Goal: Task Accomplishment & Management: Manage account settings

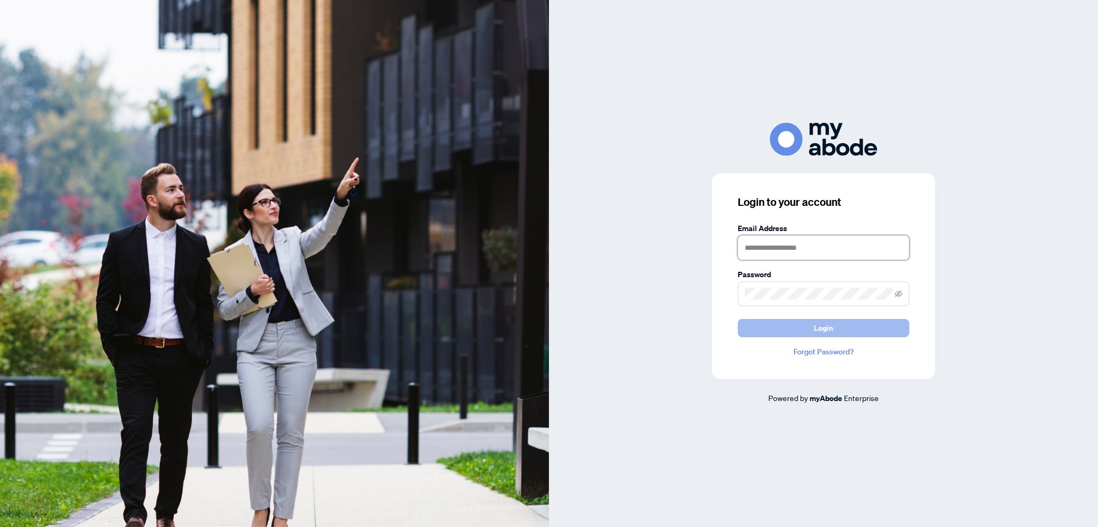
type input "**********"
click at [851, 330] on button "Login" at bounding box center [824, 328] width 172 height 18
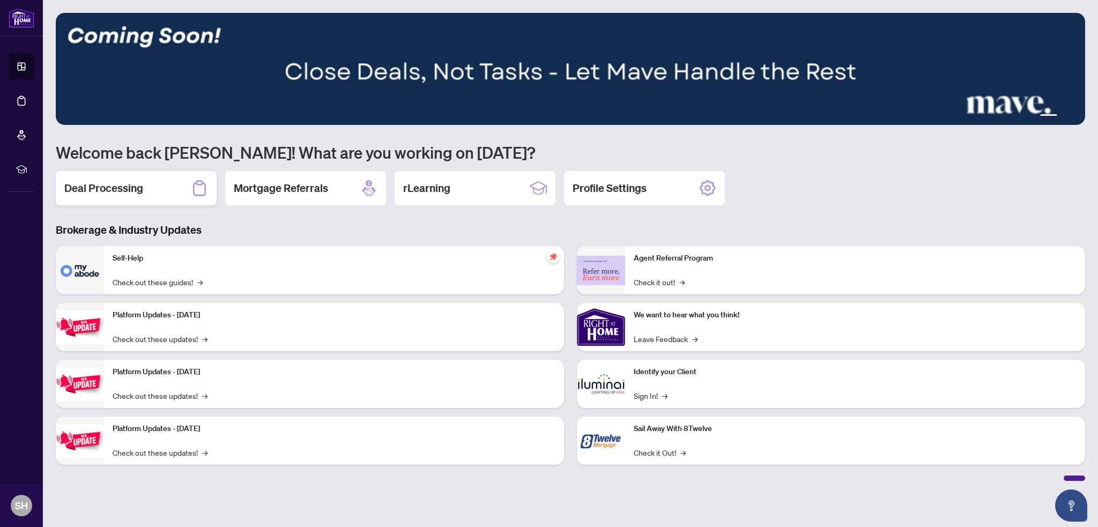
click at [119, 190] on h2 "Deal Processing" at bounding box center [103, 188] width 79 height 15
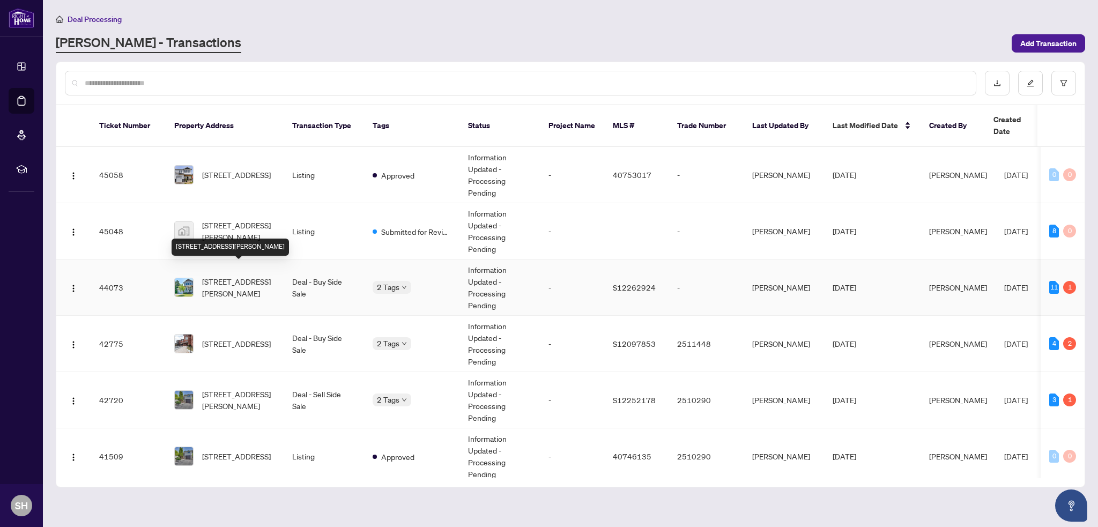
click at [212, 280] on span "[STREET_ADDRESS][PERSON_NAME]" at bounding box center [238, 288] width 73 height 24
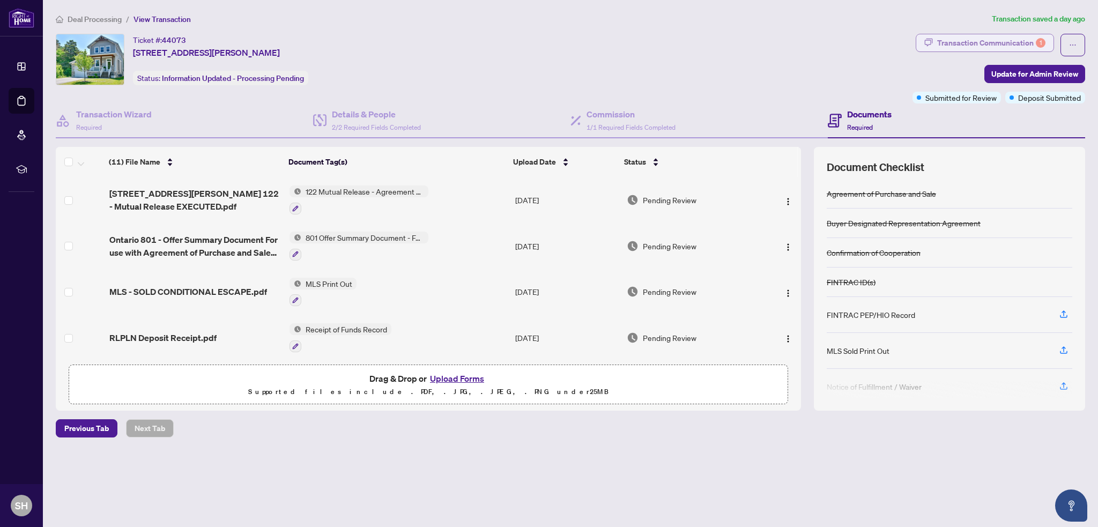
click at [1006, 40] on div "Transaction Communication 1" at bounding box center [991, 42] width 108 height 17
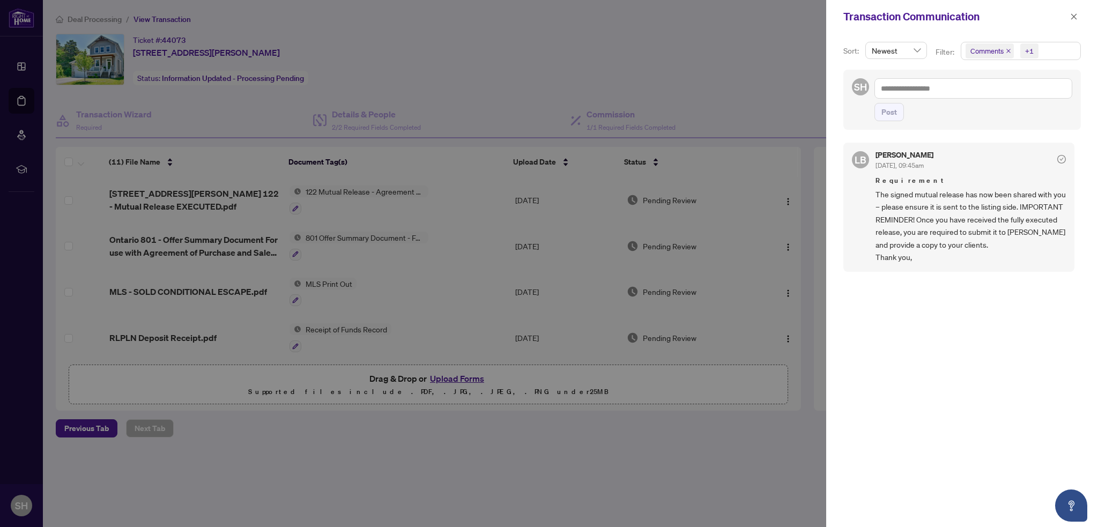
click at [465, 66] on div at bounding box center [549, 263] width 1098 height 527
click at [1072, 14] on icon "close" at bounding box center [1074, 17] width 8 height 8
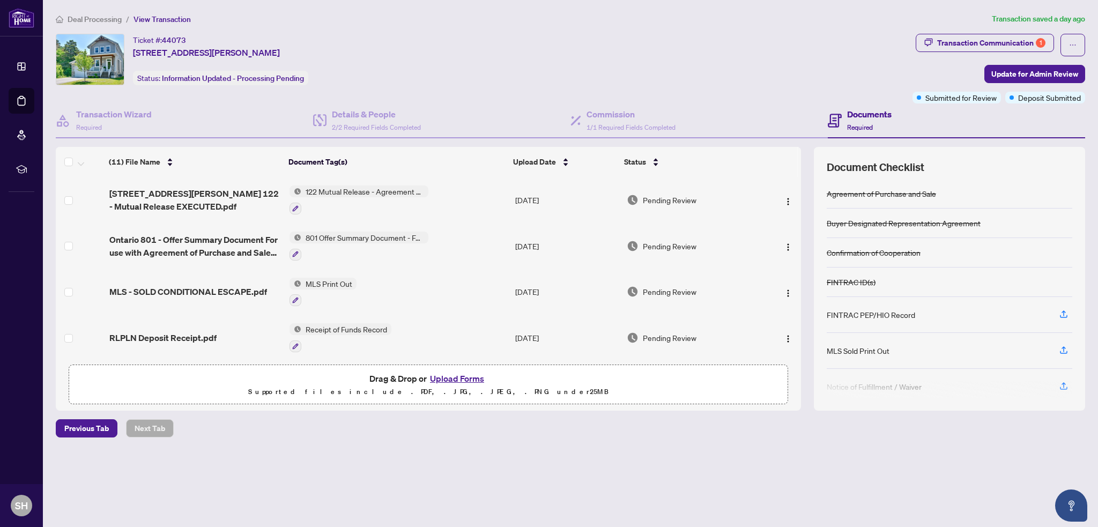
click at [453, 375] on button "Upload Forms" at bounding box center [457, 378] width 61 height 14
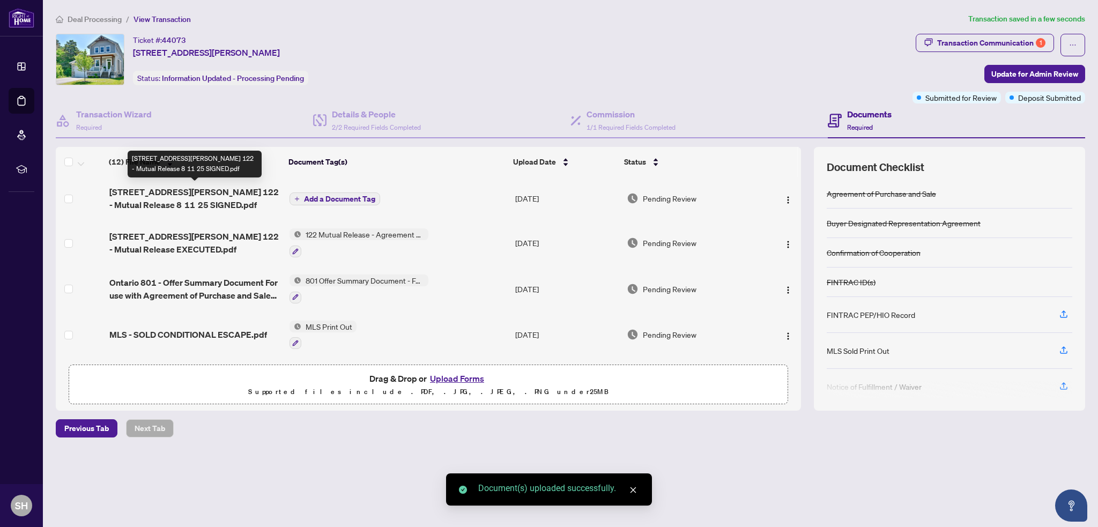
click at [235, 195] on span "[STREET_ADDRESS][PERSON_NAME] 122 - Mutual Release 8 11 25 SIGNED.pdf" at bounding box center [195, 198] width 172 height 26
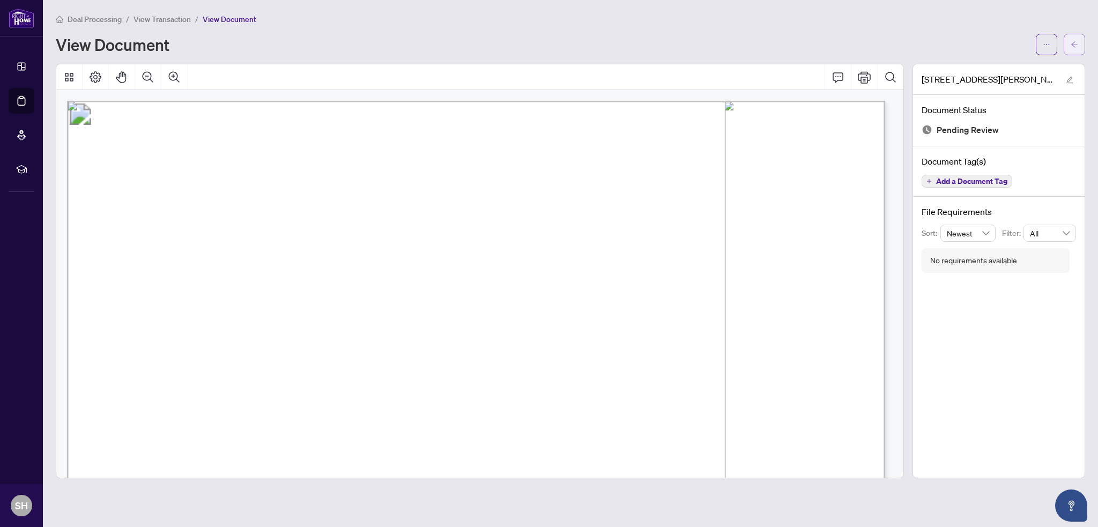
click at [1074, 39] on span "button" at bounding box center [1074, 44] width 8 height 17
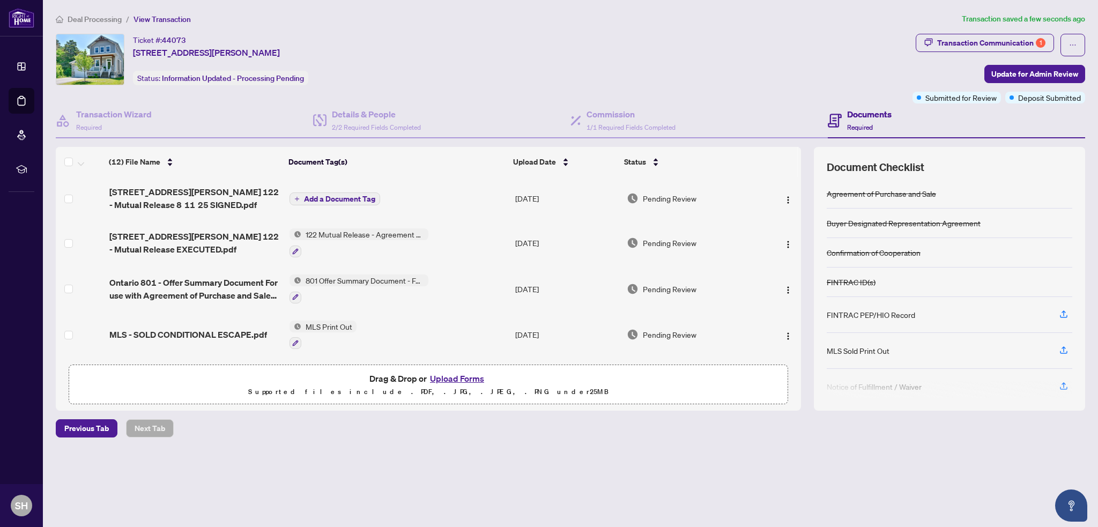
click at [340, 195] on span "Add a Document Tag" at bounding box center [339, 199] width 71 height 8
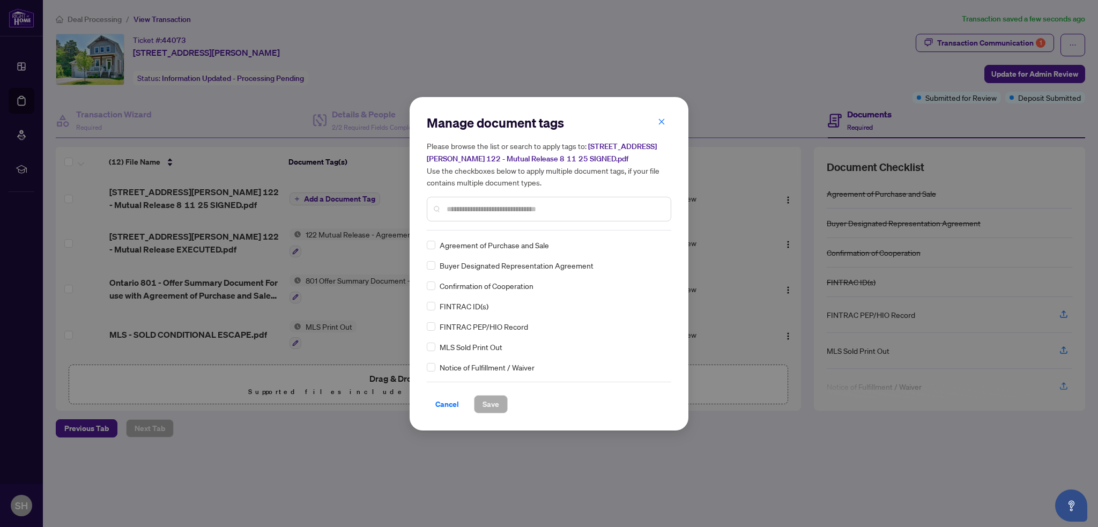
click at [486, 211] on input "text" at bounding box center [554, 209] width 215 height 12
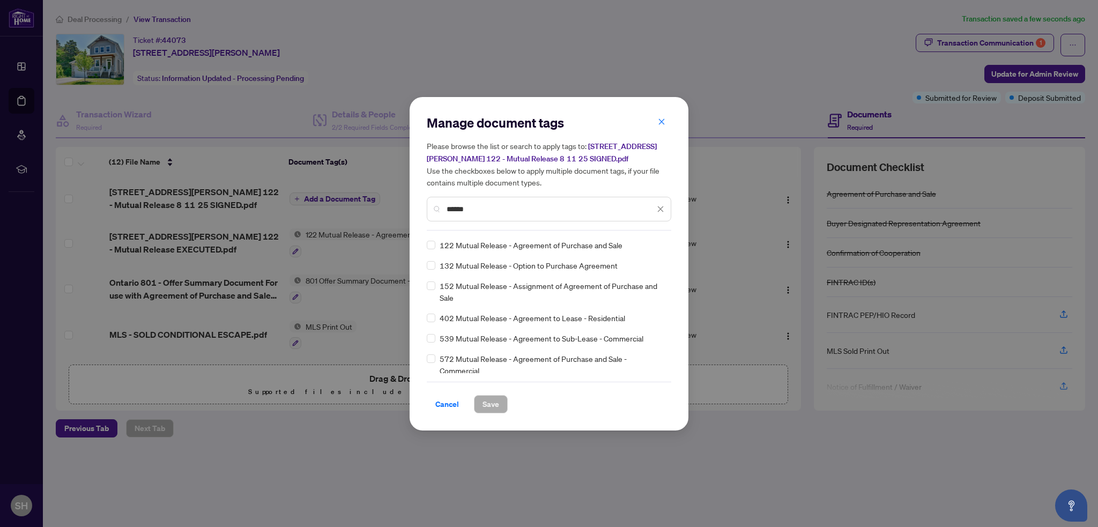
type input "******"
click at [485, 405] on span "Save" at bounding box center [490, 404] width 17 height 17
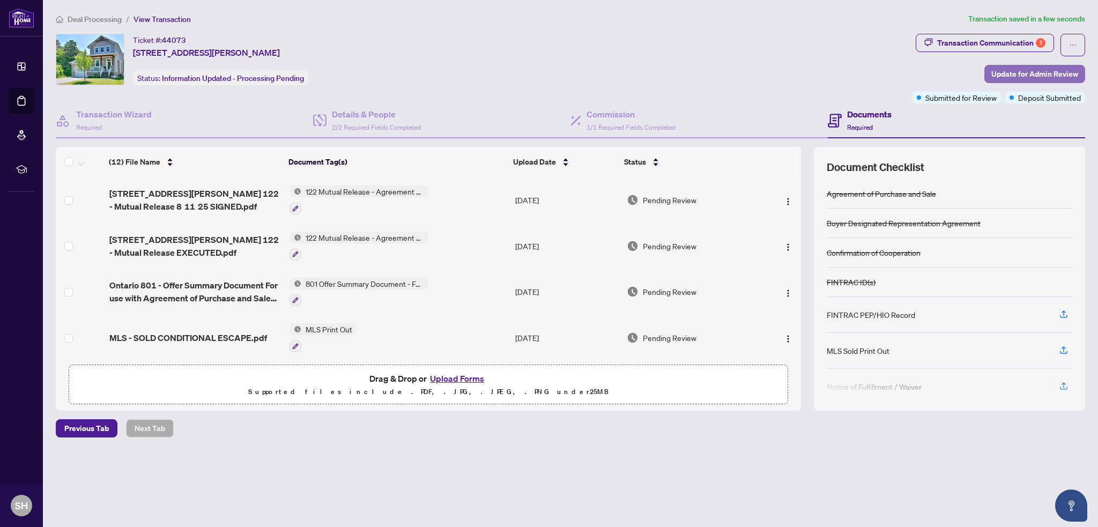
click at [1009, 70] on span "Update for Admin Review" at bounding box center [1034, 73] width 87 height 17
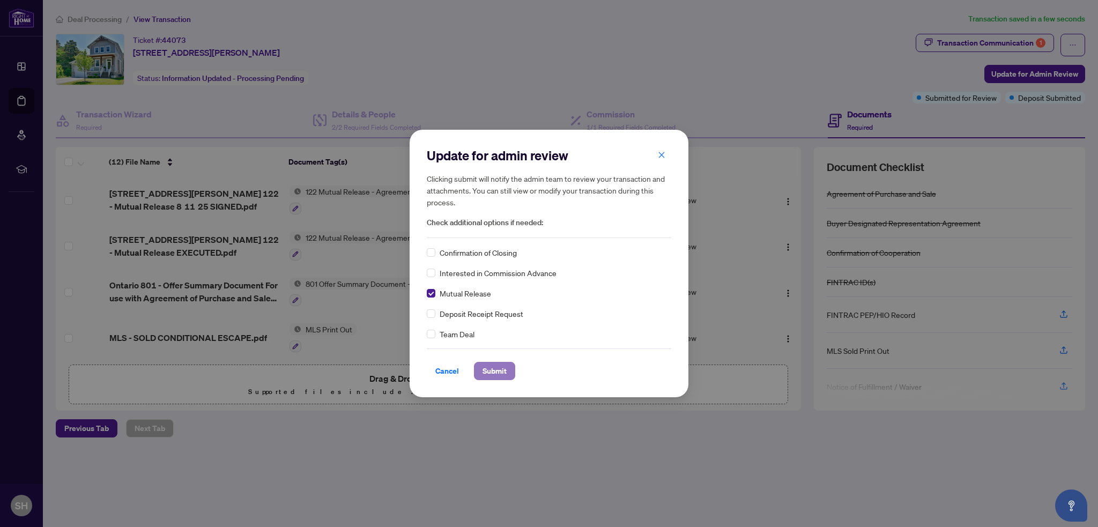
click at [485, 375] on span "Submit" at bounding box center [494, 370] width 24 height 17
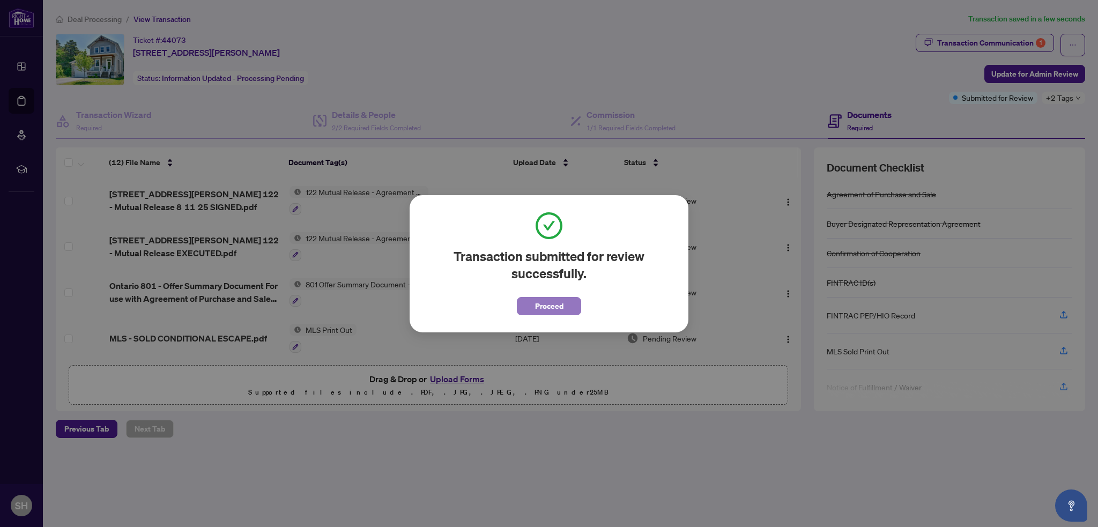
click at [542, 310] on span "Proceed" at bounding box center [549, 305] width 28 height 17
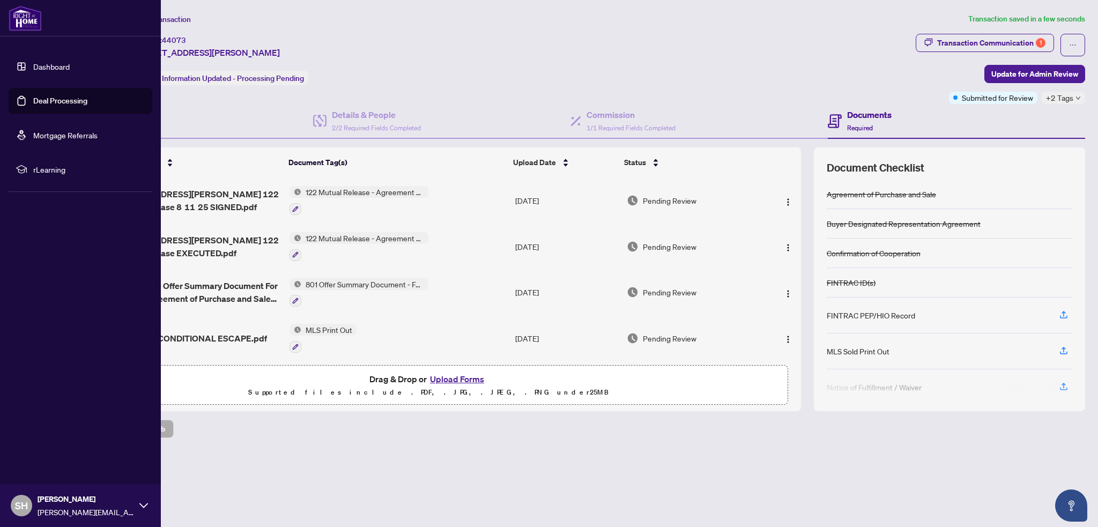
click at [33, 99] on link "Deal Processing" at bounding box center [60, 101] width 54 height 10
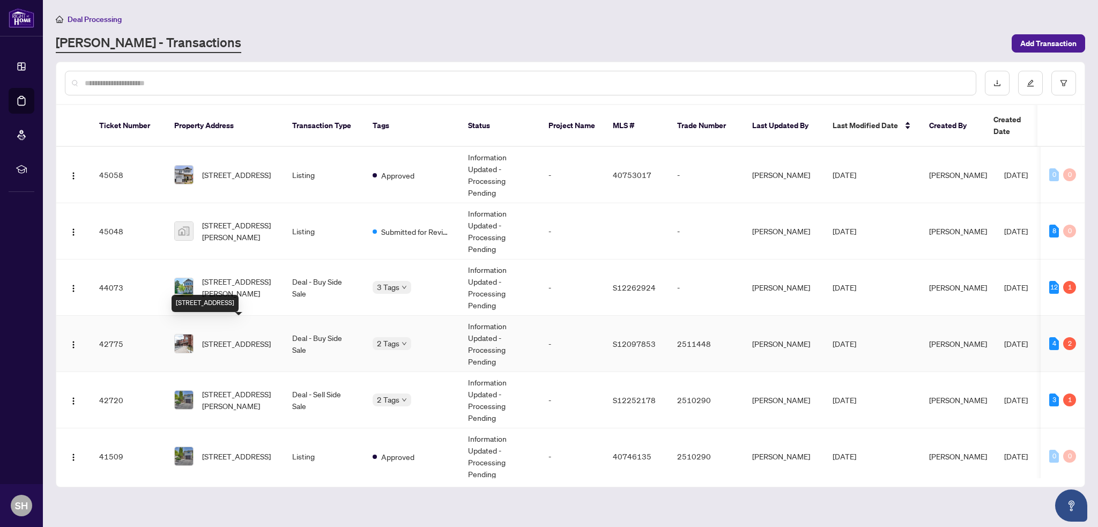
click at [217, 338] on span "[STREET_ADDRESS]" at bounding box center [236, 344] width 69 height 12
